Goal: Task Accomplishment & Management: Manage account settings

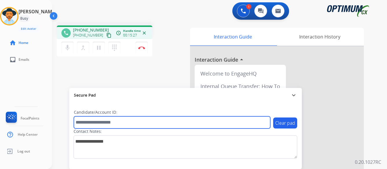
paste input "*******"
type input "*******"
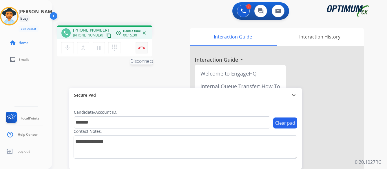
click at [140, 47] on img at bounding box center [141, 47] width 7 height 3
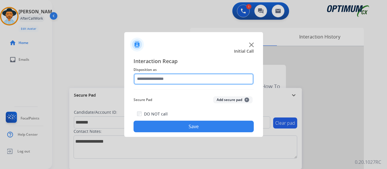
click at [190, 77] on input "text" at bounding box center [194, 79] width 120 height 12
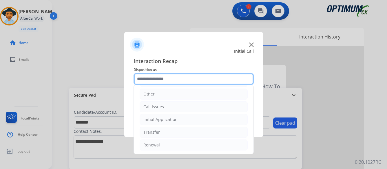
scroll to position [39, 0]
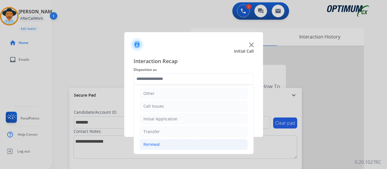
click at [147, 143] on div "Renewal" at bounding box center [151, 145] width 17 height 6
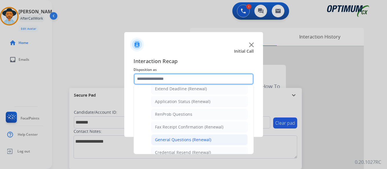
scroll to position [155, 0]
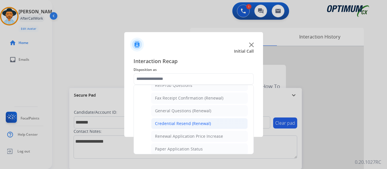
click at [190, 124] on div "Credential Resend (Renewal)" at bounding box center [183, 124] width 56 height 6
type input "**********"
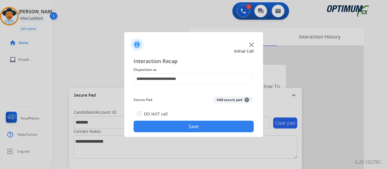
click at [192, 126] on button "Save" at bounding box center [194, 127] width 120 height 12
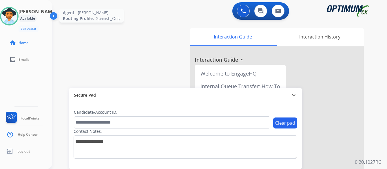
click at [17, 18] on img at bounding box center [9, 16] width 16 height 16
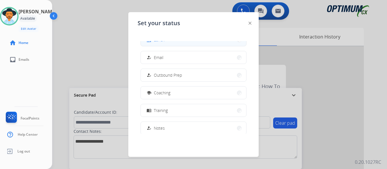
scroll to position [58, 0]
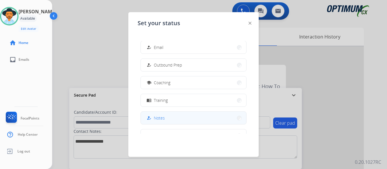
click at [197, 118] on button "how_to_reg Notes" at bounding box center [193, 118] width 105 height 12
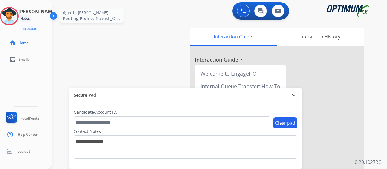
click at [10, 16] on img at bounding box center [9, 16] width 16 height 16
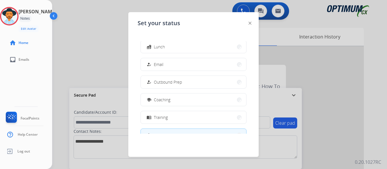
scroll to position [145, 0]
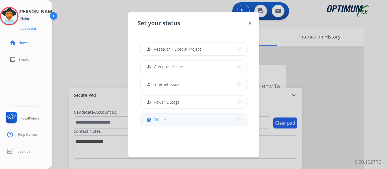
click at [174, 119] on button "work_off Offline" at bounding box center [193, 120] width 105 height 12
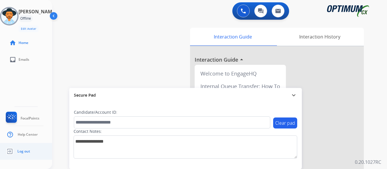
click at [19, 152] on span "Log out" at bounding box center [23, 151] width 13 height 5
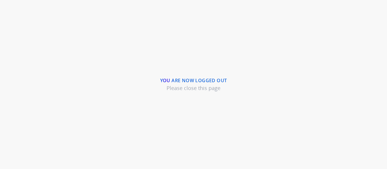
click at [250, 38] on div "You are now logged out Please close this page" at bounding box center [193, 84] width 387 height 169
